Goal: Contribute content

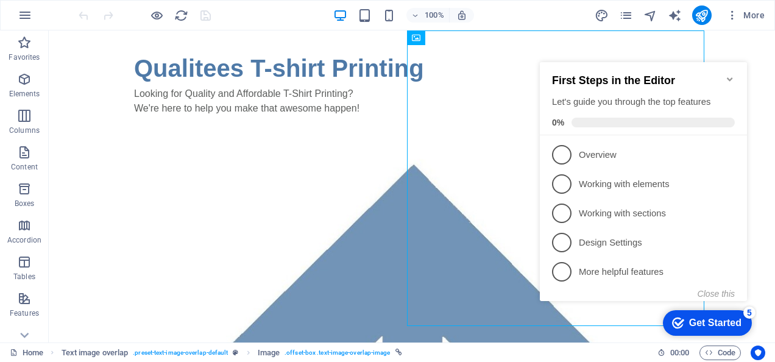
click at [730, 74] on icon "Minimize checklist" at bounding box center [730, 79] width 10 height 10
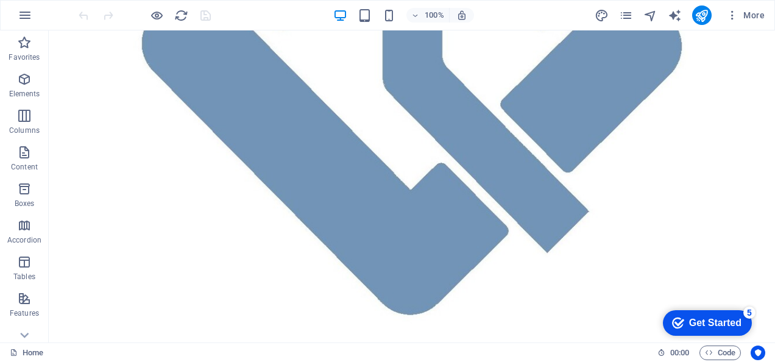
scroll to position [408, 0]
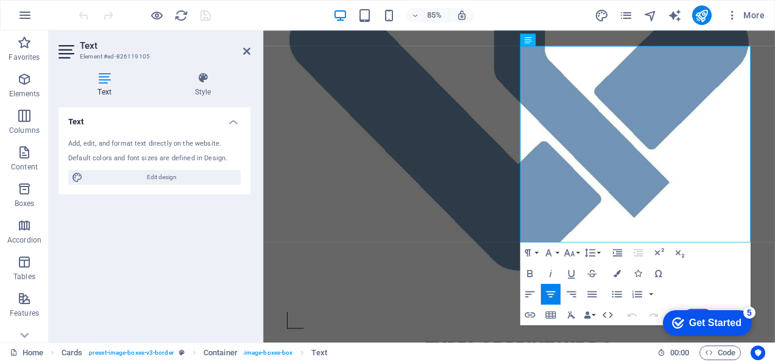
scroll to position [407, 0]
drag, startPoint x: 651, startPoint y: 219, endPoint x: 659, endPoint y: 219, distance: 8.5
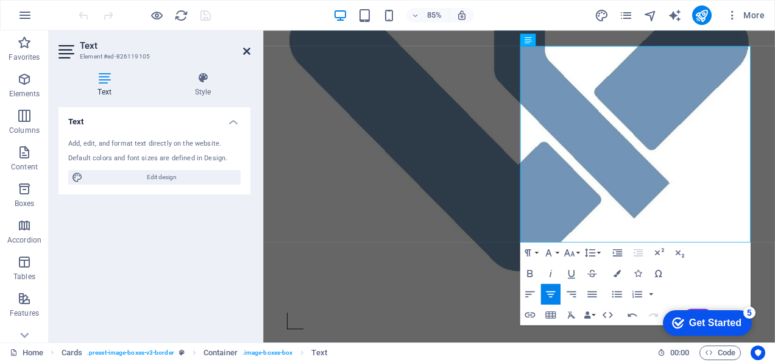
click at [247, 52] on icon at bounding box center [246, 51] width 7 height 10
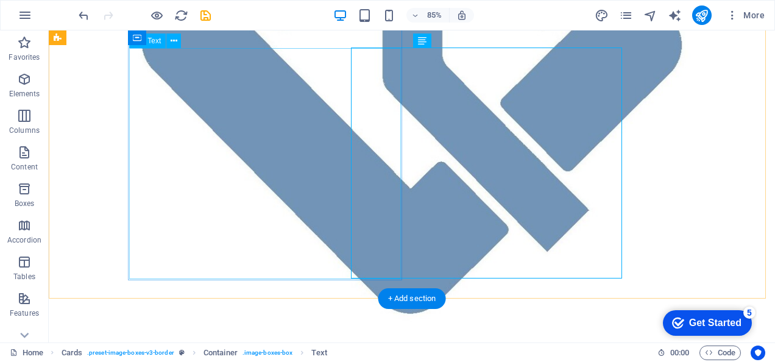
scroll to position [408, 0]
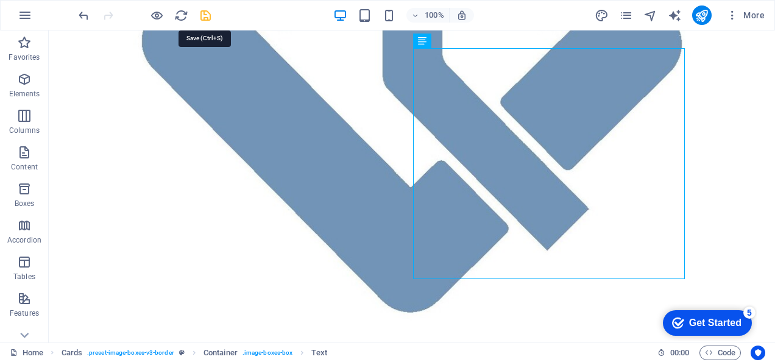
click at [206, 10] on icon "save" at bounding box center [206, 16] width 14 height 14
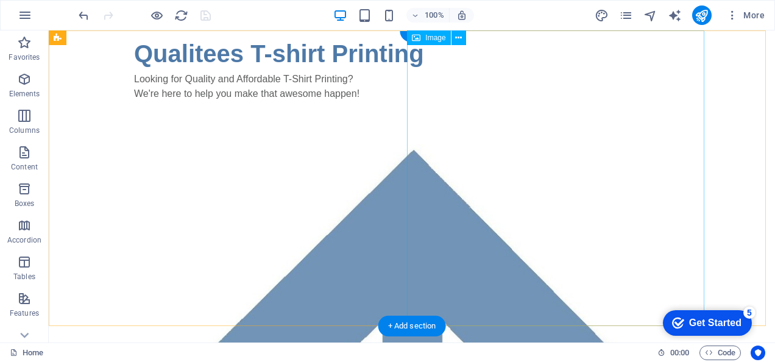
scroll to position [0, 0]
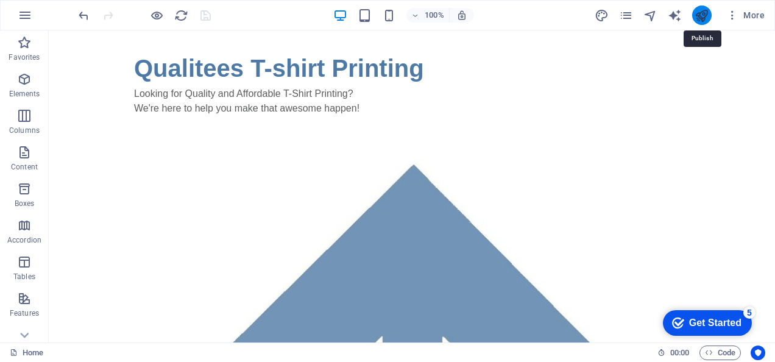
click at [705, 17] on icon "publish" at bounding box center [702, 16] width 14 height 14
